Goal: Information Seeking & Learning: Learn about a topic

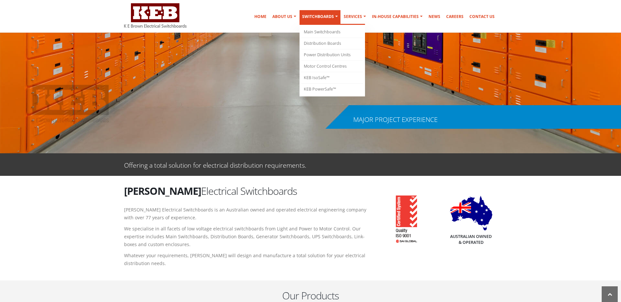
scroll to position [33, 0]
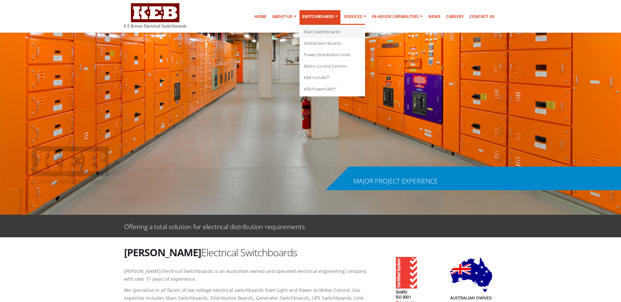
click at [329, 31] on link "Main Switchboards" at bounding box center [332, 32] width 62 height 11
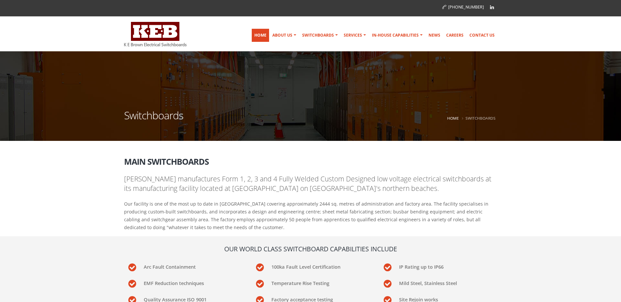
click at [257, 34] on link "Home" at bounding box center [260, 35] width 17 height 13
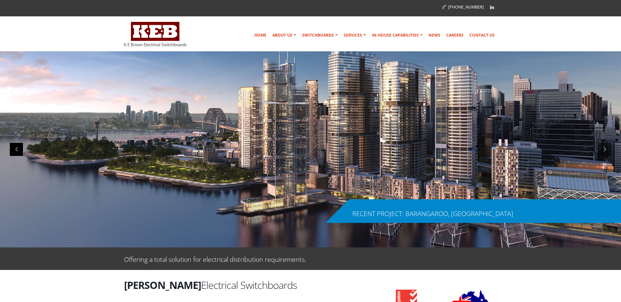
click at [12, 149] on div at bounding box center [16, 149] width 13 height 13
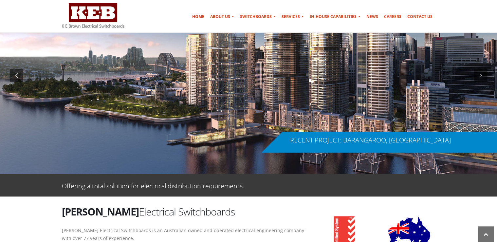
scroll to position [22, 0]
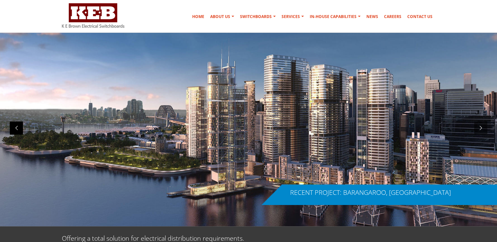
click at [13, 127] on div at bounding box center [16, 127] width 13 height 13
click at [20, 129] on div at bounding box center [16, 127] width 13 height 13
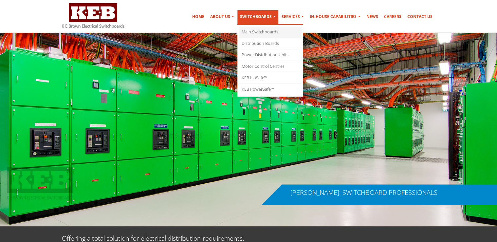
click at [270, 33] on link "Main Switchboards" at bounding box center [270, 32] width 62 height 11
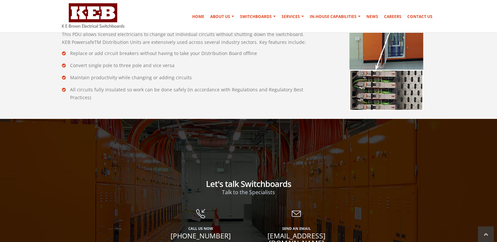
scroll to position [1073, 0]
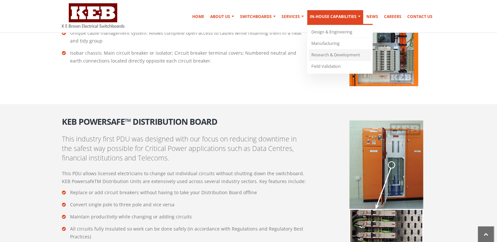
click at [345, 55] on link "Research & Development" at bounding box center [340, 54] width 62 height 11
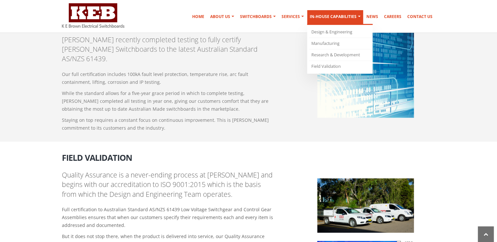
scroll to position [673, 0]
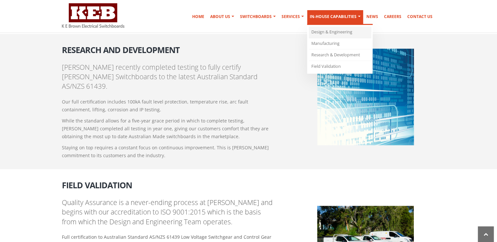
click at [327, 31] on link "Design & Engineering" at bounding box center [340, 32] width 62 height 11
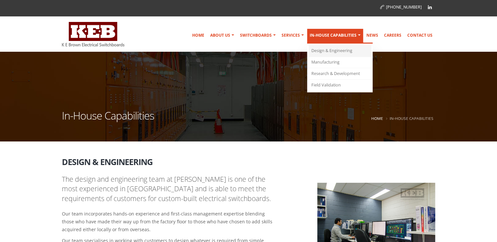
click at [330, 51] on link "Design & Engineering" at bounding box center [340, 50] width 62 height 11
click at [332, 52] on link "Design & Engineering" at bounding box center [340, 50] width 62 height 11
click at [331, 51] on link "Design & Engineering" at bounding box center [340, 50] width 62 height 11
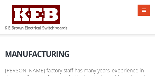
scroll to position [669, 0]
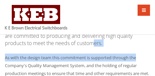
drag, startPoint x: 145, startPoint y: 55, endPoint x: 78, endPoint y: 52, distance: 67.1
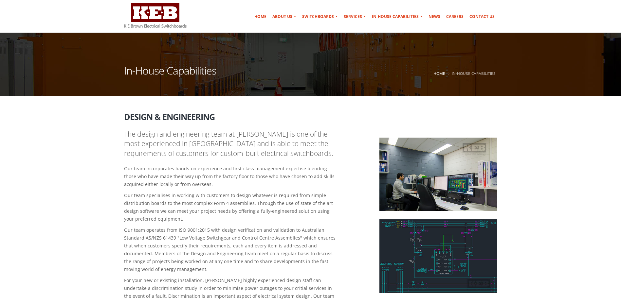
scroll to position [0, 0]
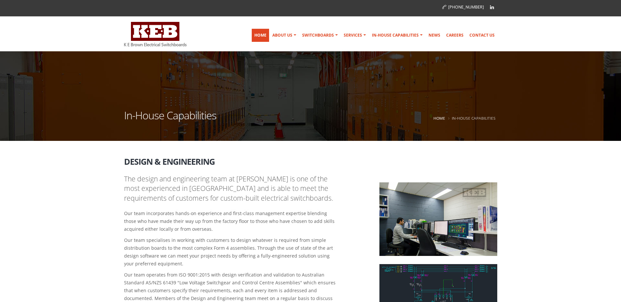
click at [260, 33] on link "Home" at bounding box center [260, 35] width 17 height 13
